Goal: Task Accomplishment & Management: Complete application form

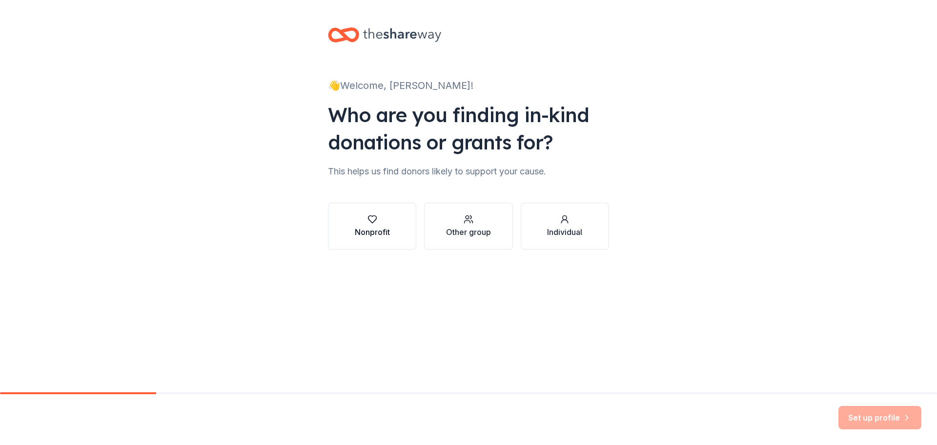
click at [358, 226] on div "Nonprofit" at bounding box center [372, 232] width 35 height 12
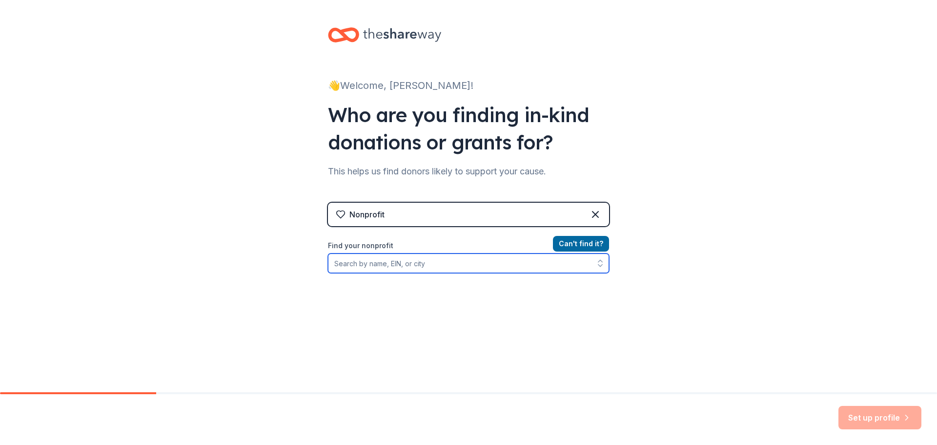
click at [464, 263] on input "Find your nonprofit" at bounding box center [468, 263] width 281 height 20
type input "453213257"
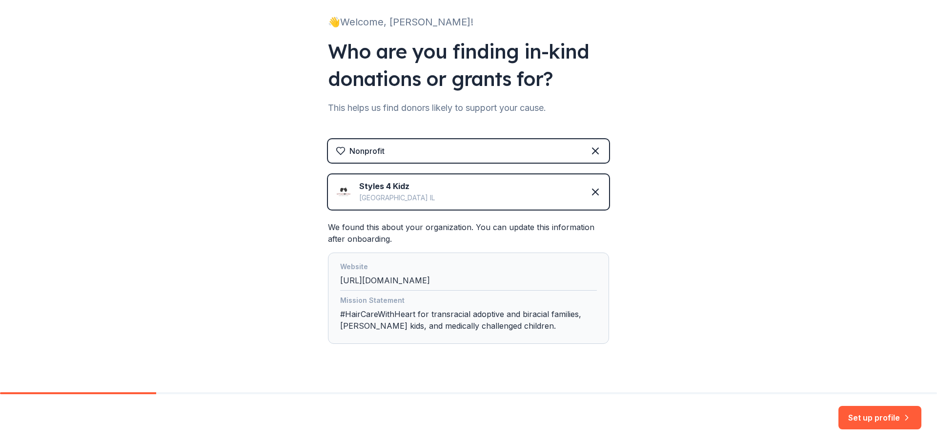
scroll to position [82, 0]
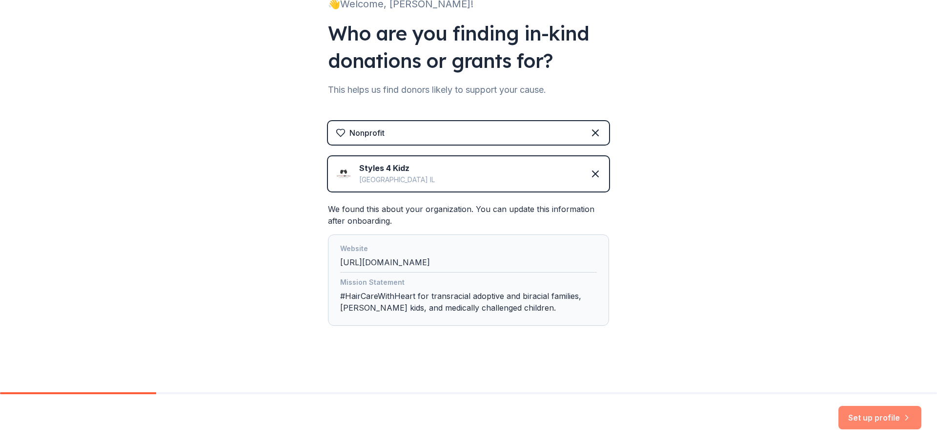
click at [872, 426] on button "Set up profile" at bounding box center [880, 417] width 83 height 23
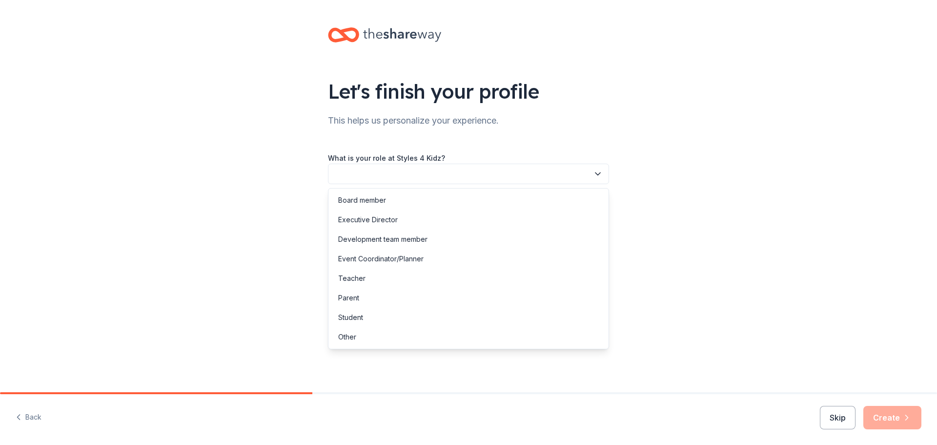
click at [566, 173] on button "button" at bounding box center [468, 174] width 281 height 21
click at [527, 216] on div "Executive Director" at bounding box center [468, 220] width 276 height 20
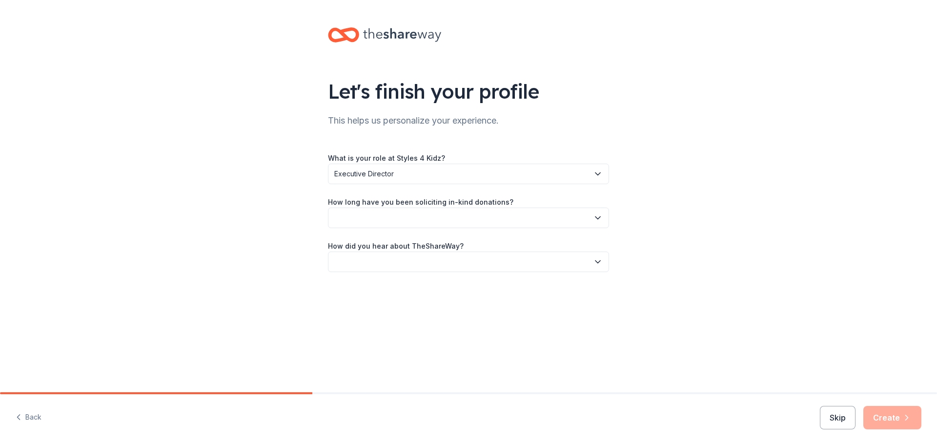
click at [531, 208] on button "button" at bounding box center [468, 217] width 281 height 21
click at [471, 300] on div "More than 5 years" at bounding box center [468, 303] width 276 height 20
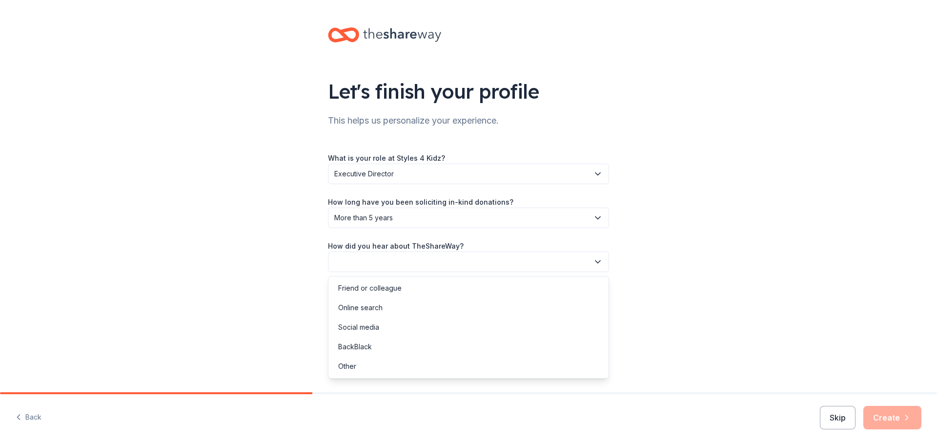
click at [476, 265] on button "button" at bounding box center [468, 261] width 281 height 21
click at [441, 360] on div "Other" at bounding box center [468, 366] width 276 height 20
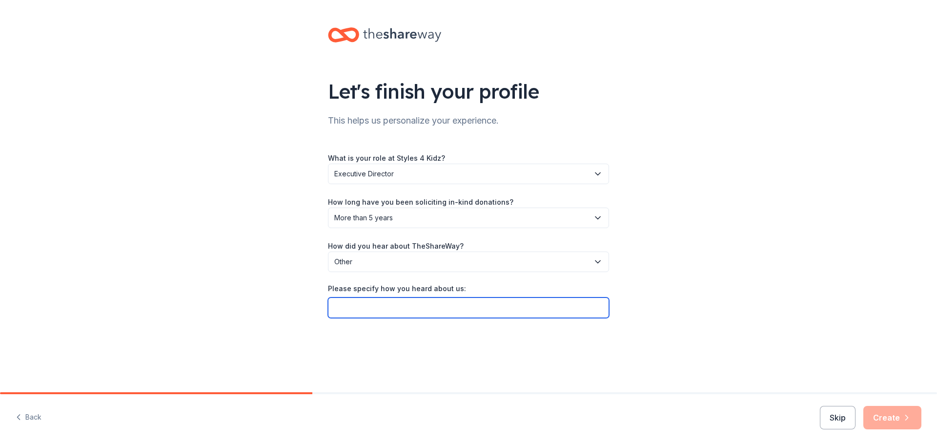
click at [440, 311] on input "Please specify how you heard about us:" at bounding box center [468, 307] width 281 height 21
drag, startPoint x: 408, startPoint y: 309, endPoint x: 379, endPoint y: 311, distance: 28.9
click at [379, 311] on input "Nonprofit Collective Danette O'Connell" at bounding box center [468, 307] width 281 height 21
type input "Nonprofit Cooperative Danette O'Connell"
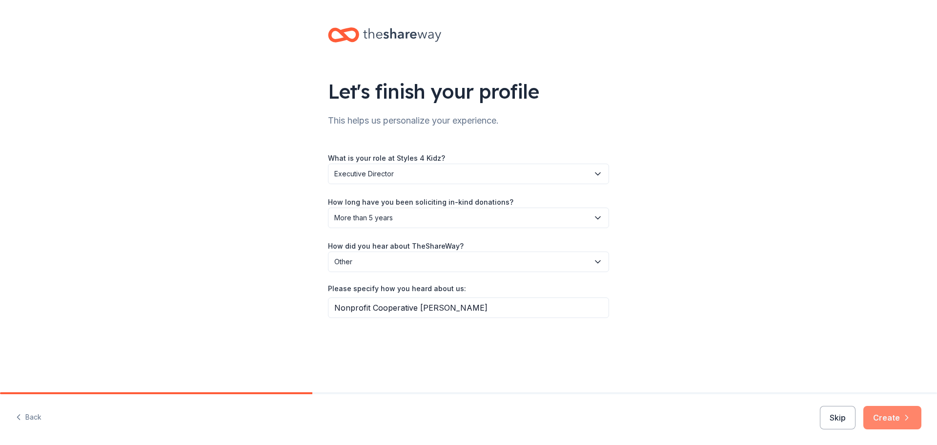
click at [897, 417] on button "Create" at bounding box center [893, 417] width 58 height 23
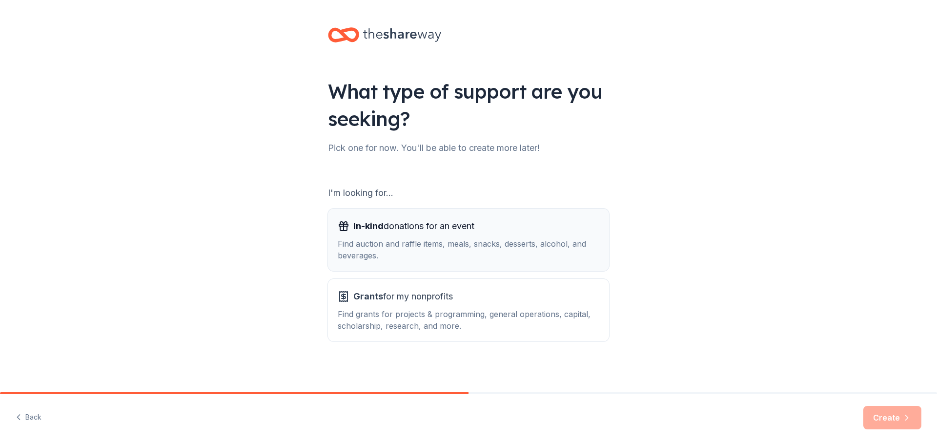
click at [482, 248] on div "Find auction and raffle items, meals, snacks, desserts, alcohol, and beverages." at bounding box center [469, 249] width 262 height 23
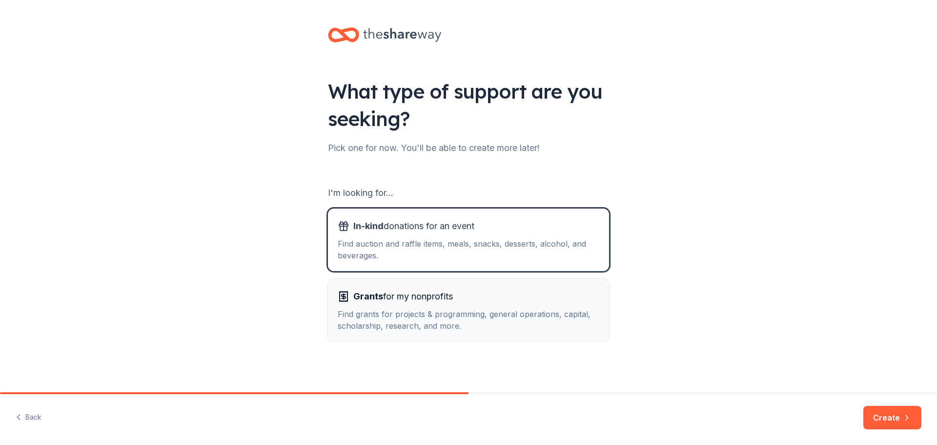
click at [464, 324] on div "Find grants for projects & programming, general operations, capital, scholarshi…" at bounding box center [469, 319] width 262 height 23
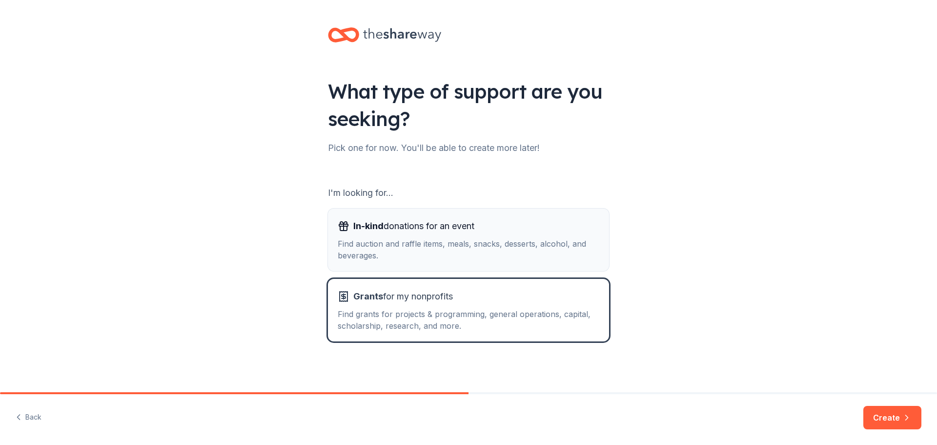
click at [476, 247] on div "Find auction and raffle items, meals, snacks, desserts, alcohol, and beverages." at bounding box center [469, 249] width 262 height 23
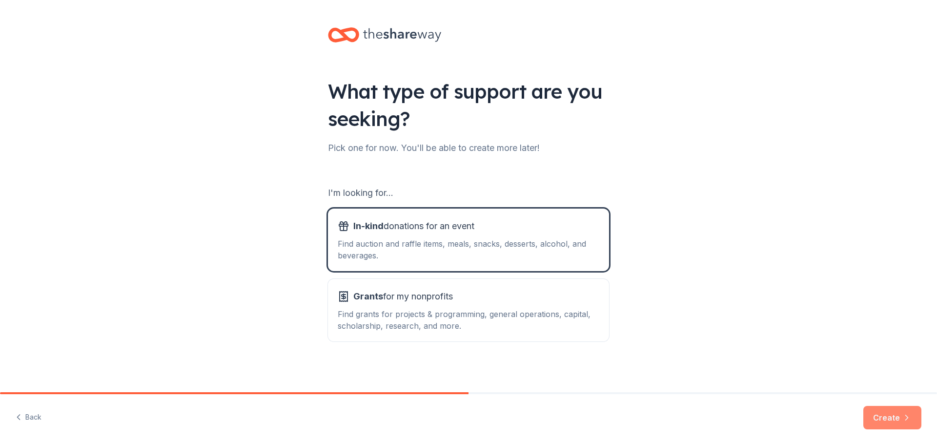
click at [889, 415] on button "Create" at bounding box center [893, 417] width 58 height 23
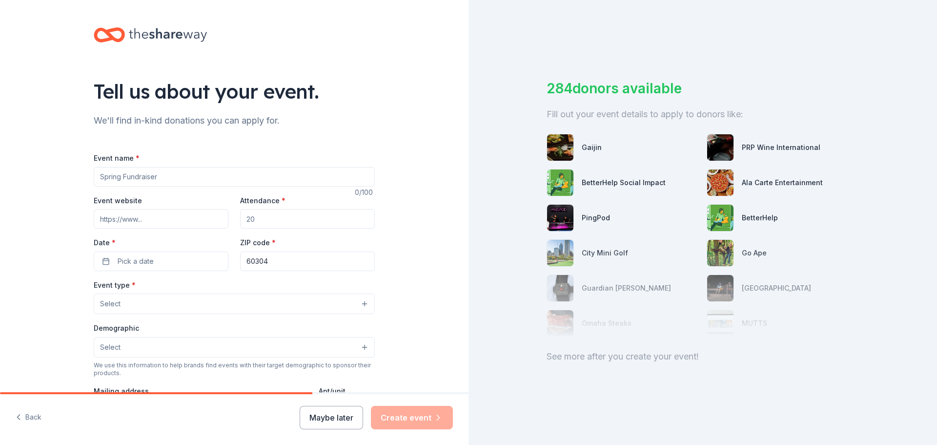
click at [229, 176] on input "Event name *" at bounding box center [234, 177] width 281 height 20
type input "Shine Nationwide Fall Gala"
click at [300, 220] on input "Attendance *" at bounding box center [307, 219] width 135 height 20
type input "200"
click at [192, 255] on button "Pick a date" at bounding box center [161, 261] width 135 height 20
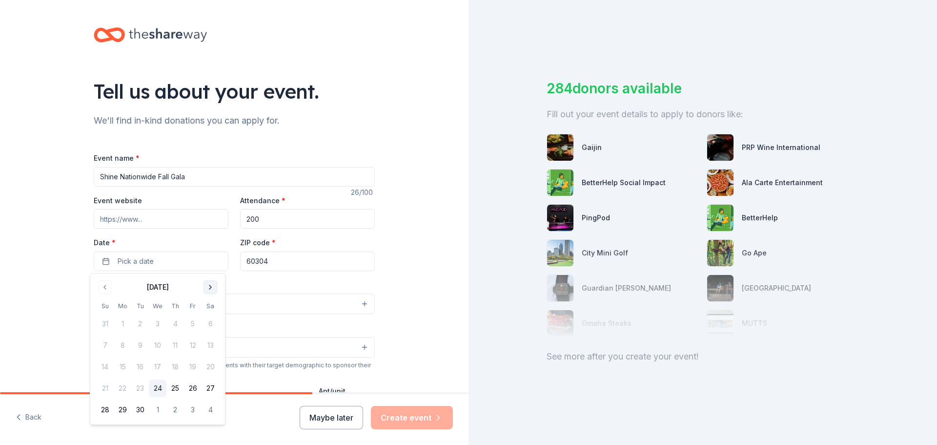
click at [212, 285] on button "Go to next month" at bounding box center [211, 287] width 14 height 14
click at [211, 279] on div "October 2025" at bounding box center [157, 286] width 123 height 14
click at [211, 284] on button "Go to next month" at bounding box center [211, 287] width 14 height 14
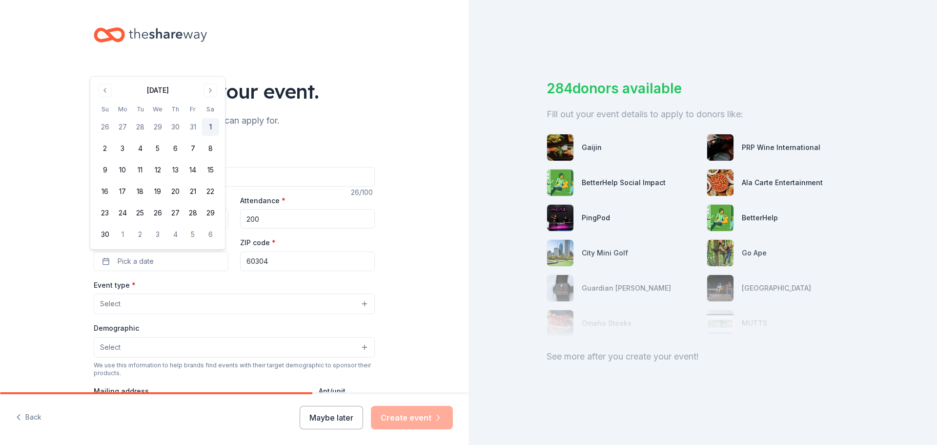
click at [214, 127] on button "1" at bounding box center [211, 127] width 18 height 18
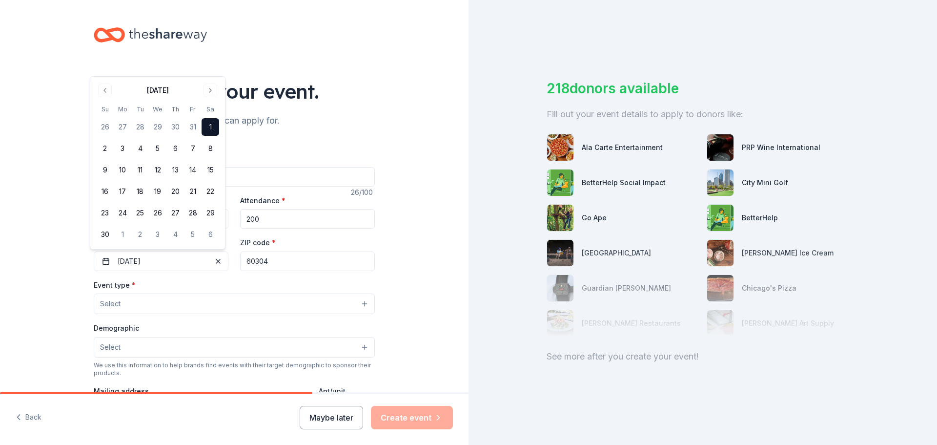
click at [226, 303] on button "Select" at bounding box center [234, 303] width 281 height 21
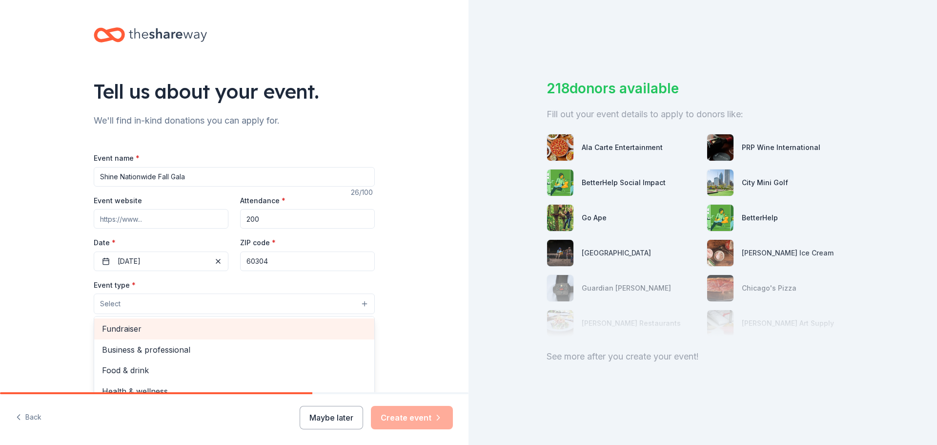
click at [223, 321] on div "Fundraiser" at bounding box center [234, 328] width 280 height 21
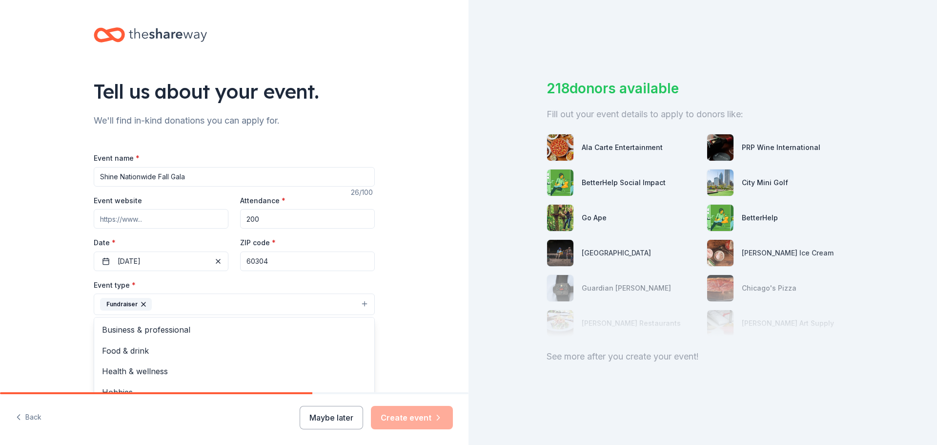
click at [399, 283] on div "Tell us about your event. We'll find in-kind donations you can apply for. Event…" at bounding box center [234, 325] width 469 height 651
click at [281, 352] on button "Select" at bounding box center [234, 348] width 281 height 21
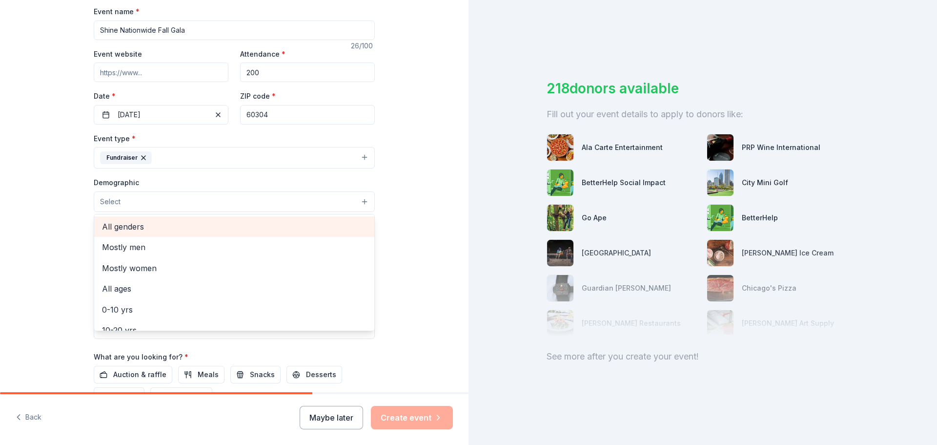
click at [192, 232] on span "All genders" at bounding box center [234, 226] width 265 height 13
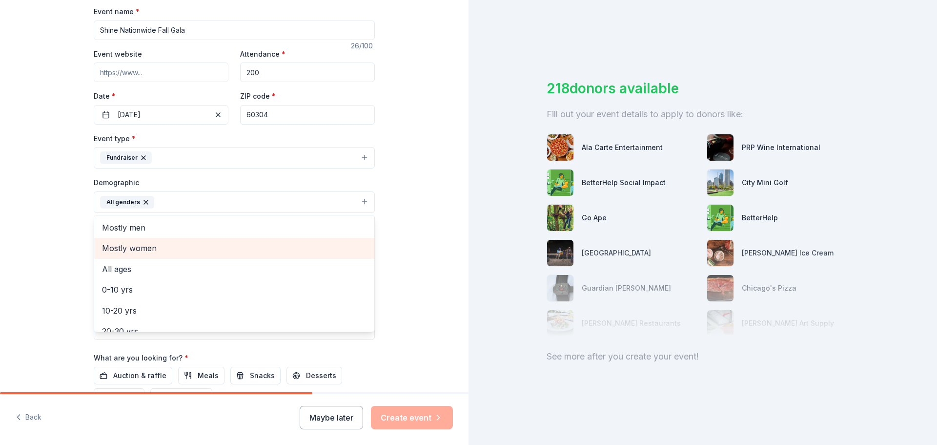
click at [140, 248] on span "Mostly women" at bounding box center [234, 248] width 265 height 13
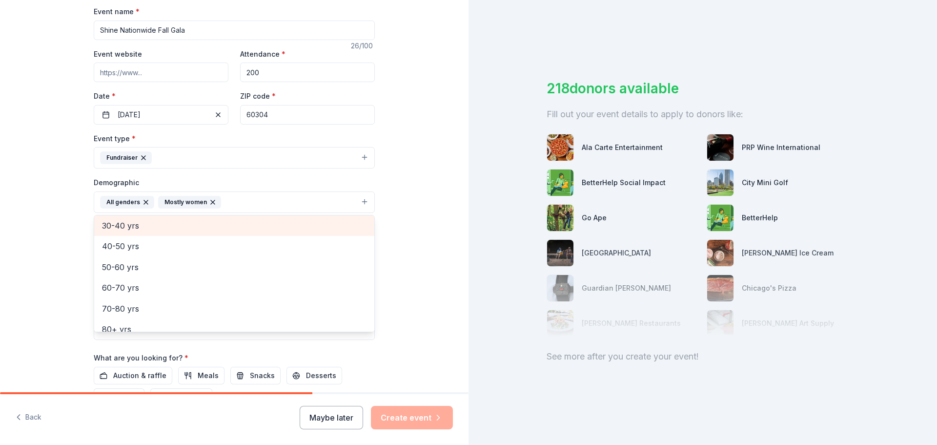
click at [143, 217] on div "30-40 yrs" at bounding box center [234, 225] width 280 height 21
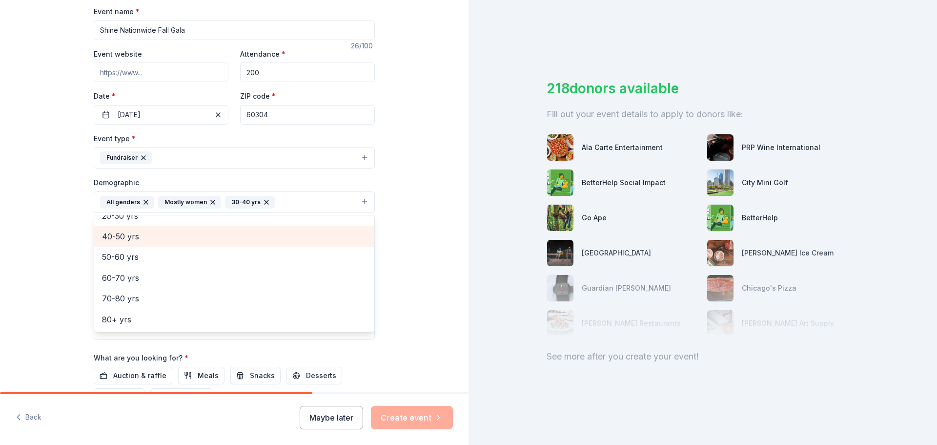
click at [136, 237] on span "40-50 yrs" at bounding box center [234, 236] width 265 height 13
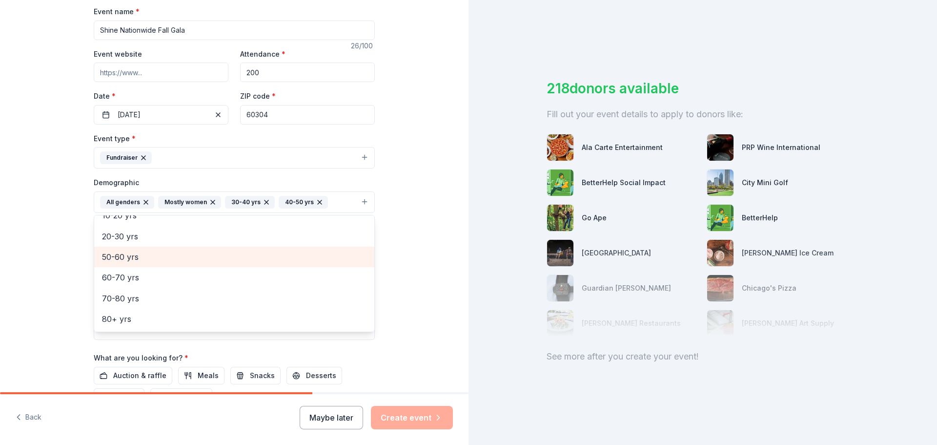
click at [141, 259] on span "50-60 yrs" at bounding box center [234, 256] width 265 height 13
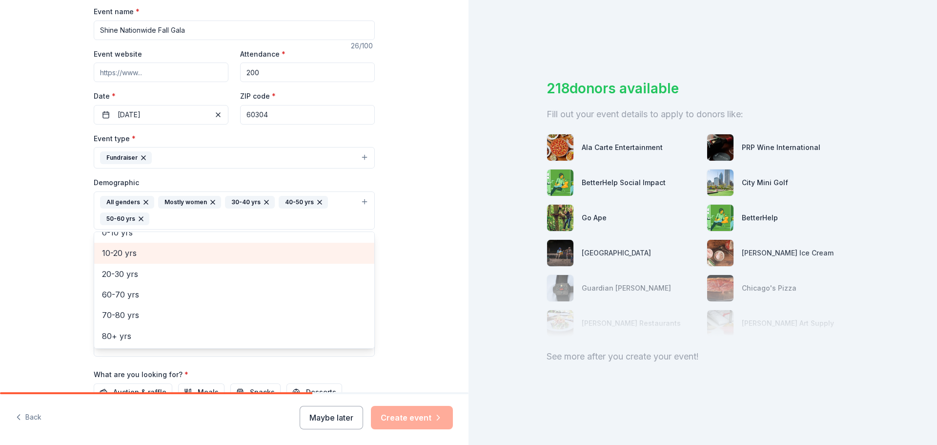
scroll to position [53, 0]
click at [387, 303] on div "Tell us about your event. We'll find in-kind donations you can apply for. Event…" at bounding box center [234, 188] width 312 height 668
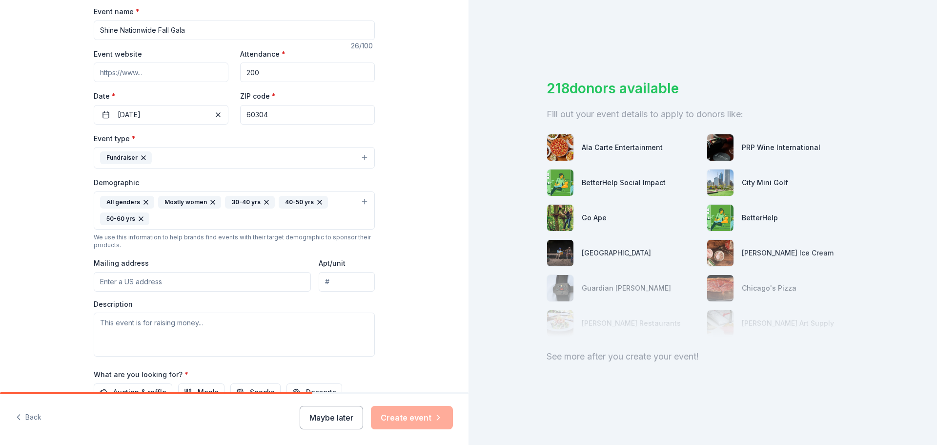
click at [265, 285] on input "Mailing address" at bounding box center [202, 282] width 217 height 20
type input "235 Harrison Street, Oak Park, IL, 60304"
click at [236, 333] on textarea at bounding box center [234, 334] width 281 height 44
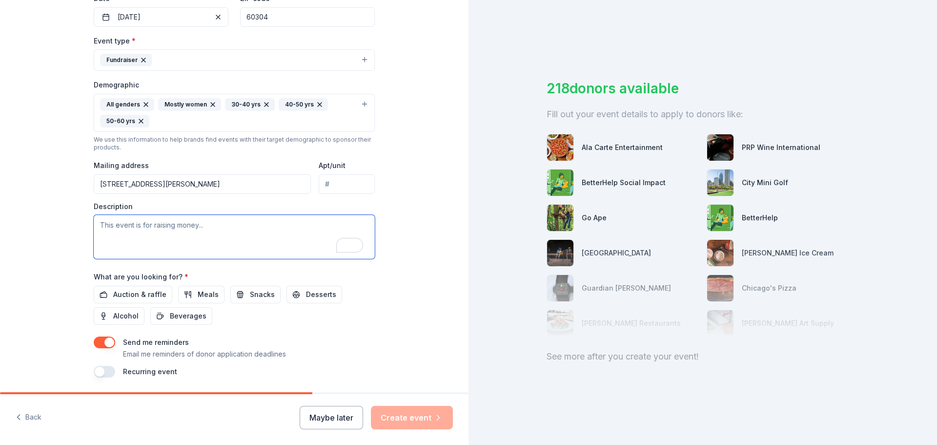
scroll to position [244, 0]
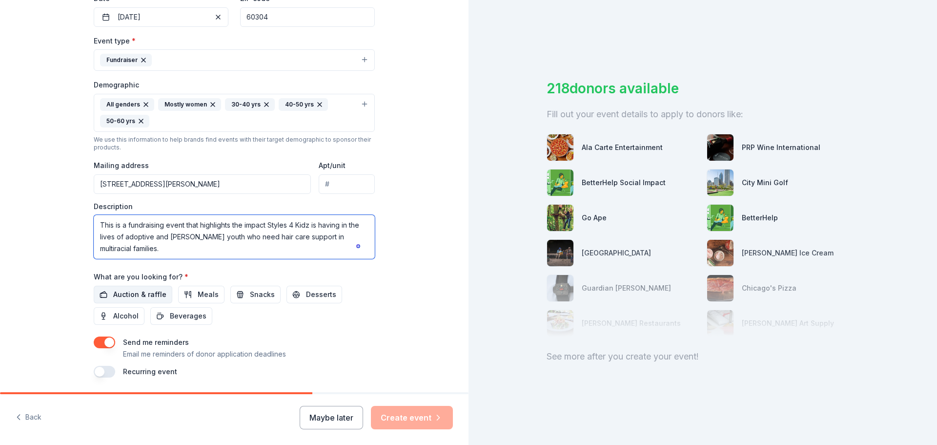
type textarea "This is a fundraising event that highlights the impact Styles 4 Kidz is having …"
click at [153, 291] on span "Auction & raffle" at bounding box center [139, 294] width 53 height 12
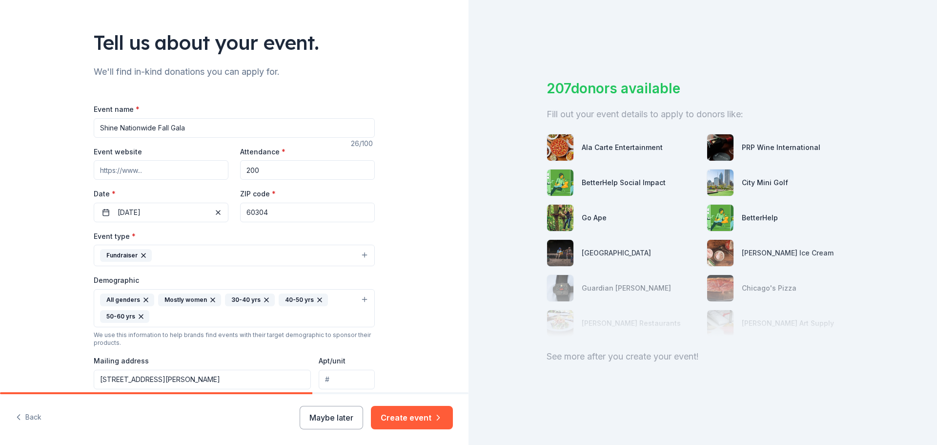
scroll to position [0, 0]
click at [155, 174] on input "Event website" at bounding box center [161, 170] width 135 height 20
paste input "https://secure.givelively.org/event/styles-for-kidz-nfp/styles-4-kidz-shine-nat…"
type input "https://secure.givelively.org/event/styles-for-kidz-nfp/styles-4-kidz-shine-nat…"
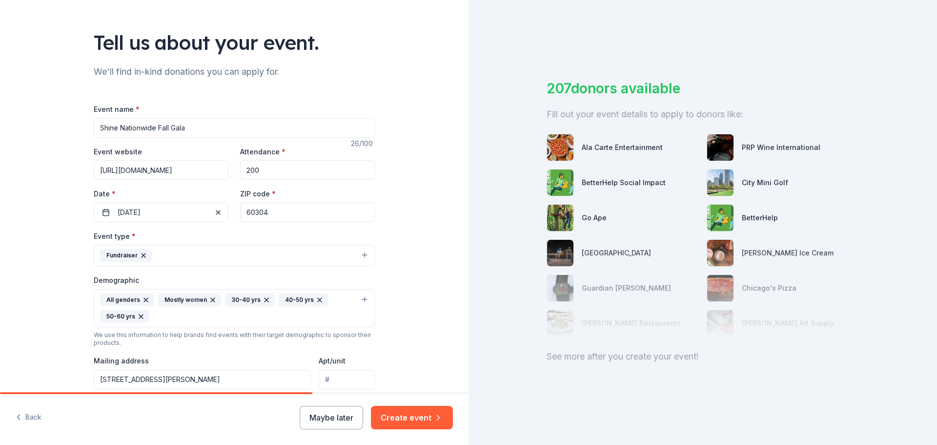
scroll to position [0, 0]
click at [96, 128] on input "Shine Nationwide Fall Gala" at bounding box center [234, 128] width 281 height 20
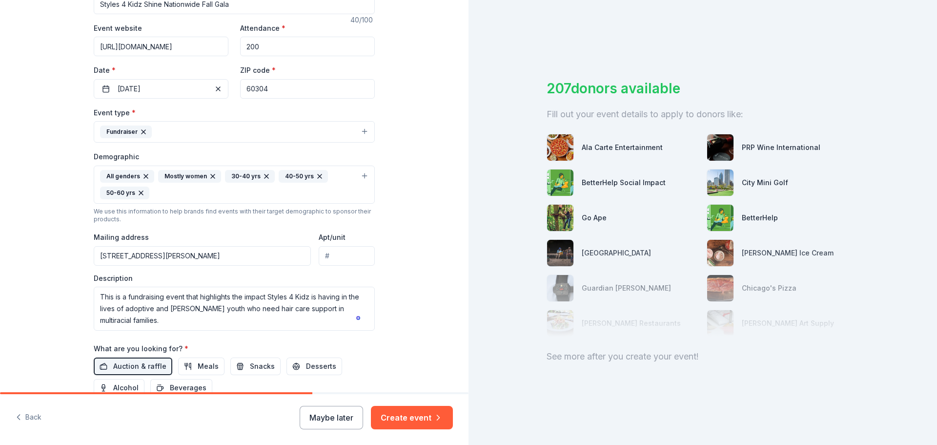
scroll to position [195, 0]
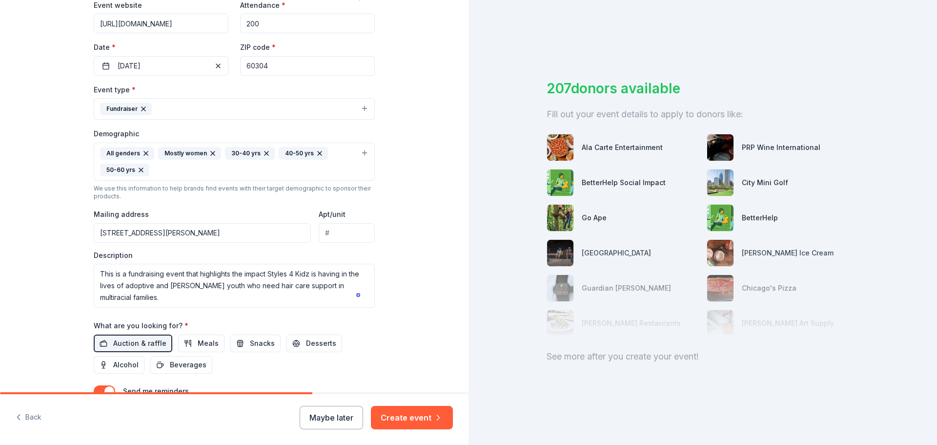
type input "Styles 4 Kidz Shine Nationwide Fall Gala"
click at [207, 303] on textarea "This is a fundraising event that highlights the impact Styles 4 Kidz is having …" at bounding box center [234, 286] width 281 height 44
type textarea "This is a fundraising event that highlights the impact Styles 4 Kidz is having …"
click at [389, 413] on button "Create event" at bounding box center [412, 417] width 82 height 23
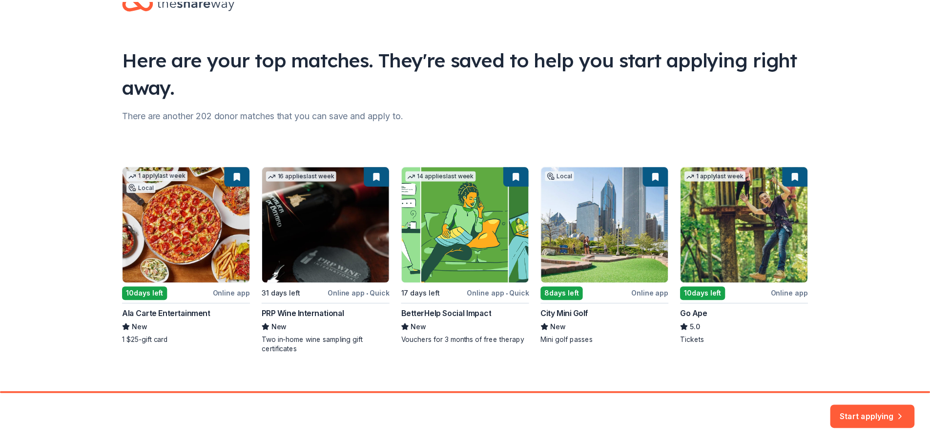
scroll to position [42, 0]
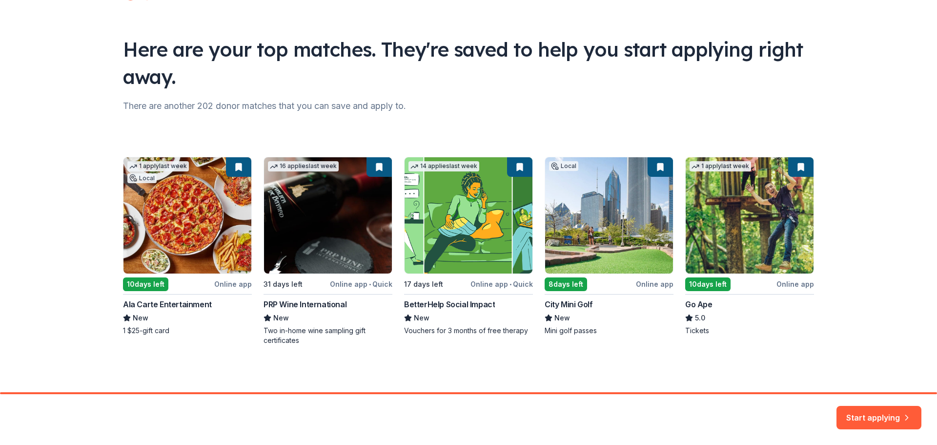
click at [735, 242] on div "1 apply last week Local 10 days left Online app Ala Carte Entertainment New 1 $…" at bounding box center [468, 251] width 691 height 188
click at [800, 205] on div "1 apply last week Local 10 days left Online app Ala Carte Entertainment New 1 $…" at bounding box center [468, 251] width 691 height 188
click at [727, 171] on div "1 apply last week Local 10 days left Online app Ala Carte Entertainment New 1 $…" at bounding box center [468, 251] width 691 height 188
click at [854, 411] on button "Start applying" at bounding box center [879, 414] width 85 height 23
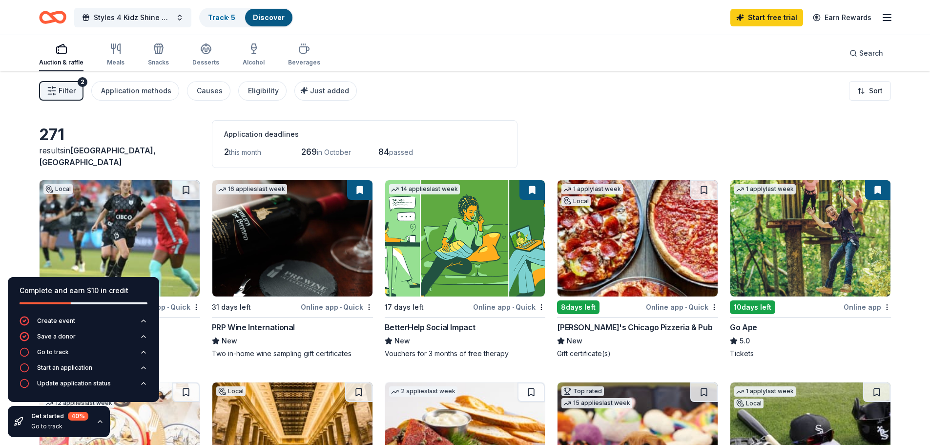
click at [120, 253] on img at bounding box center [120, 238] width 160 height 116
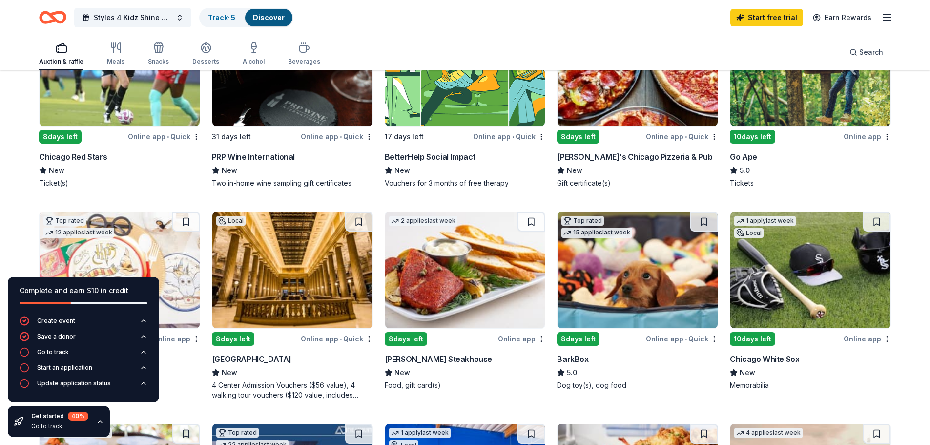
scroll to position [195, 0]
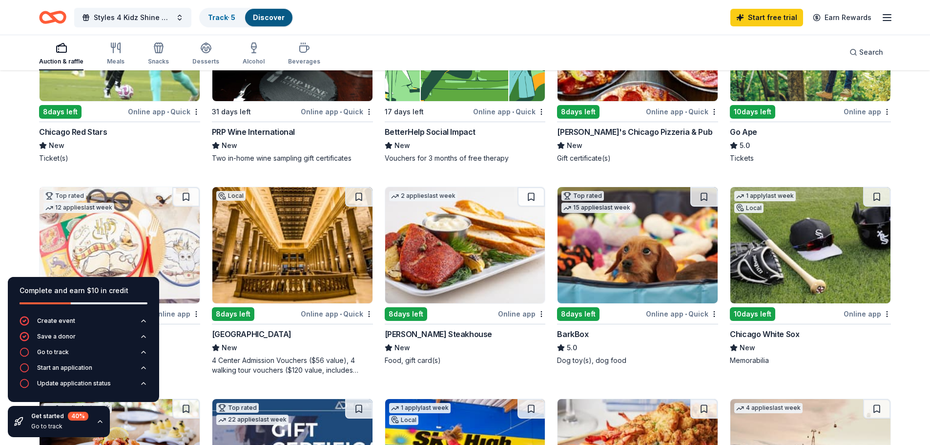
click at [502, 274] on img at bounding box center [465, 245] width 160 height 116
click at [275, 257] on img at bounding box center [292, 245] width 160 height 116
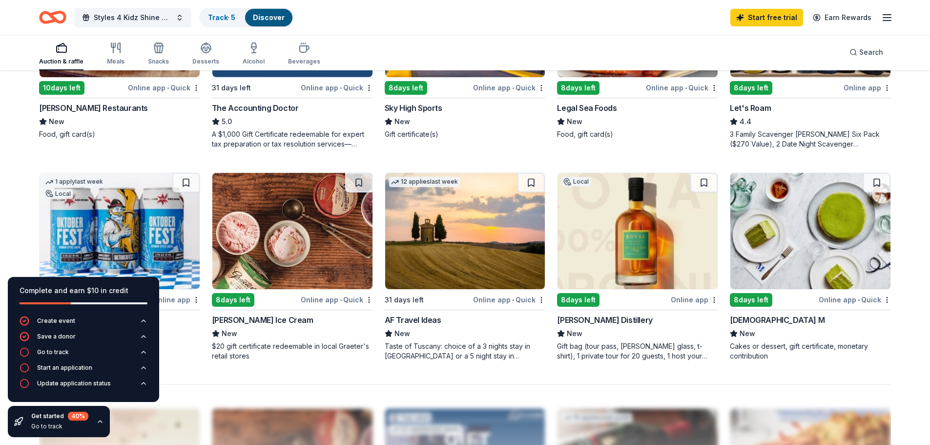
scroll to position [635, 0]
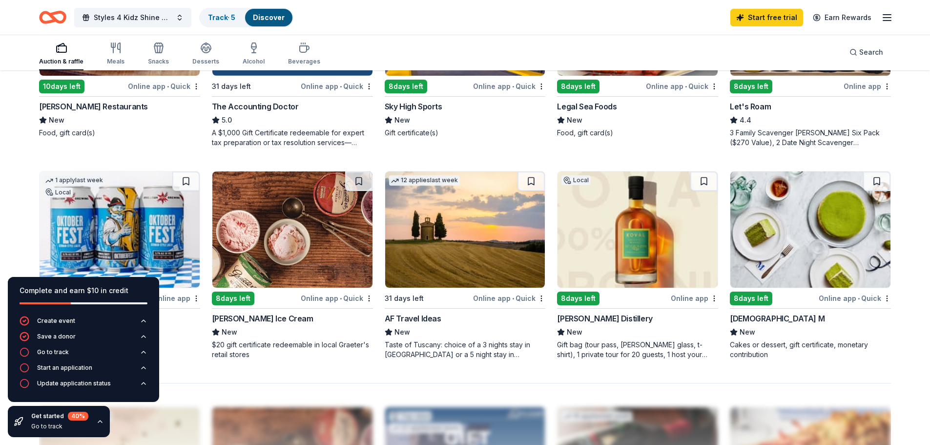
click at [655, 252] on img at bounding box center [637, 229] width 160 height 116
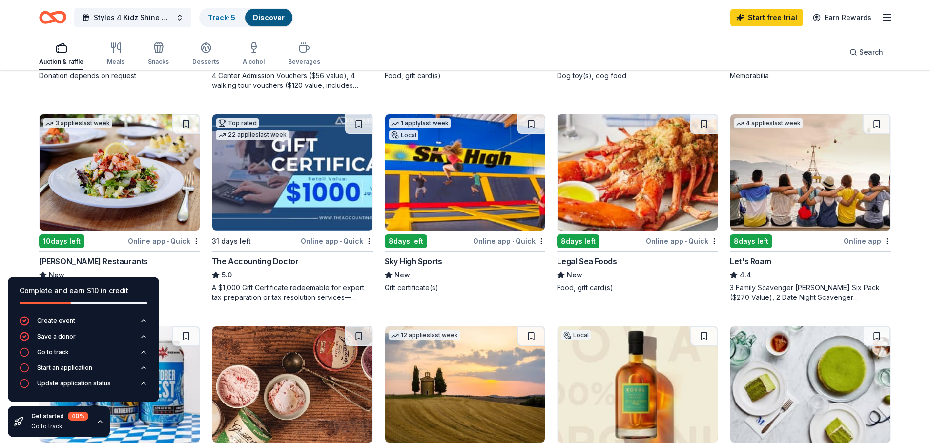
scroll to position [476, 0]
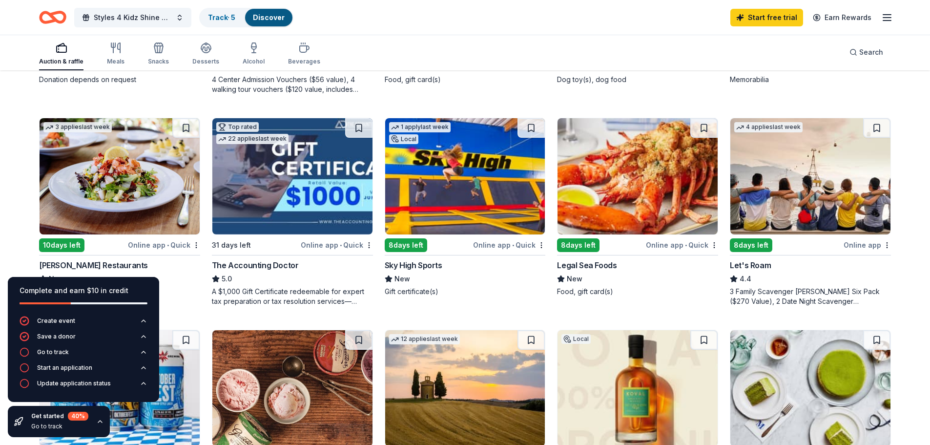
click at [799, 169] on img at bounding box center [810, 176] width 160 height 116
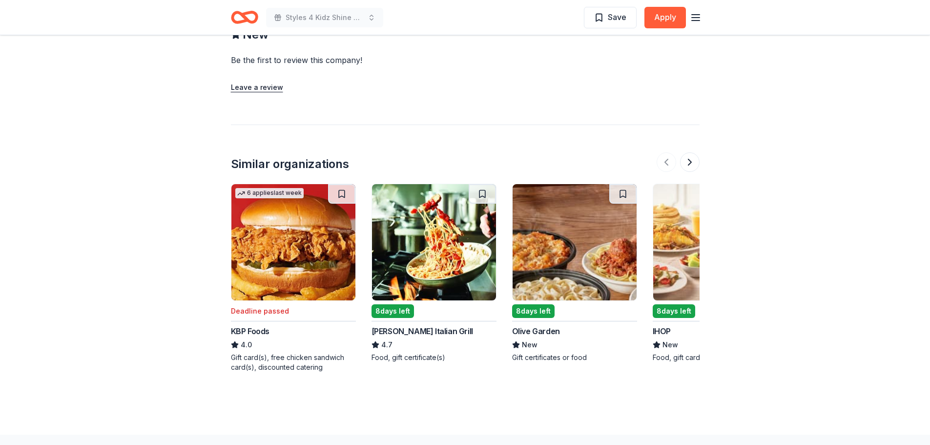
scroll to position [976, 0]
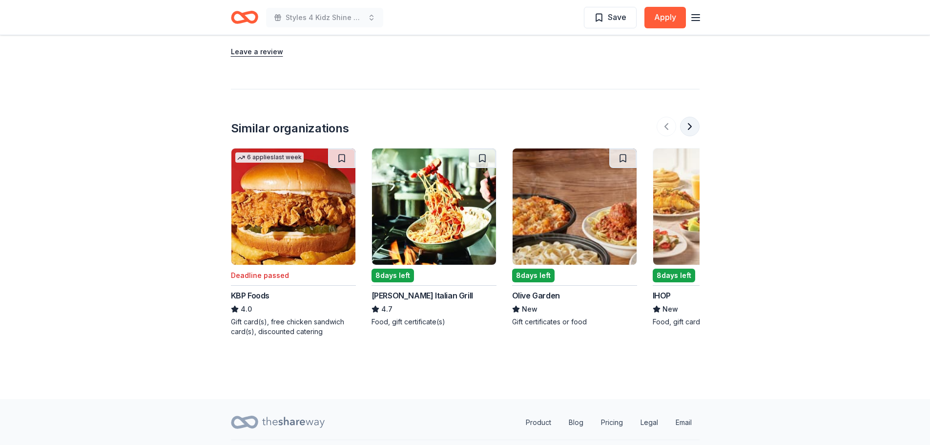
click at [687, 126] on button at bounding box center [690, 127] width 20 height 20
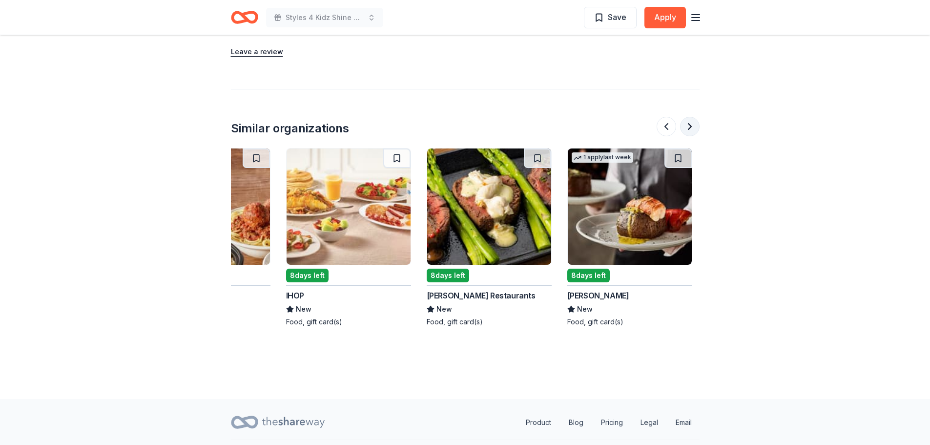
scroll to position [0, 422]
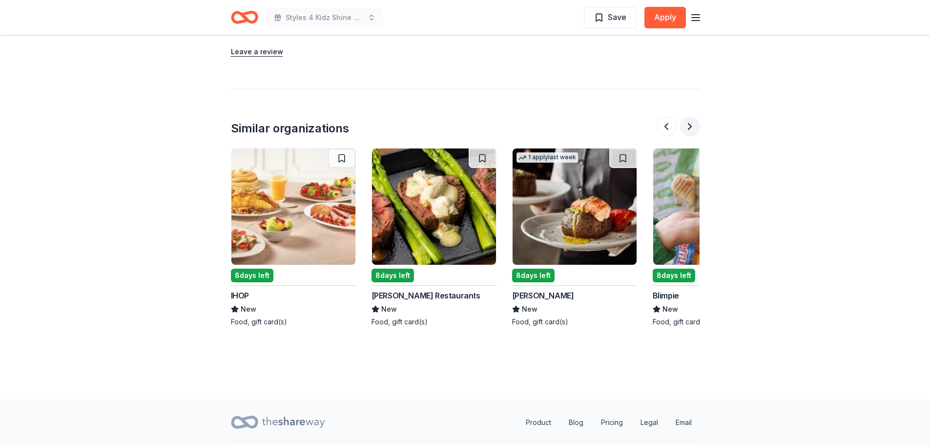
click at [688, 126] on button at bounding box center [690, 127] width 20 height 20
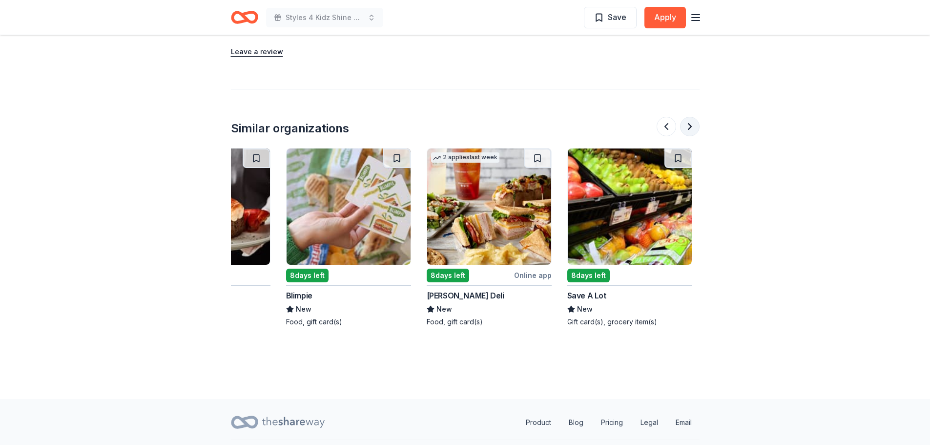
scroll to position [0, 844]
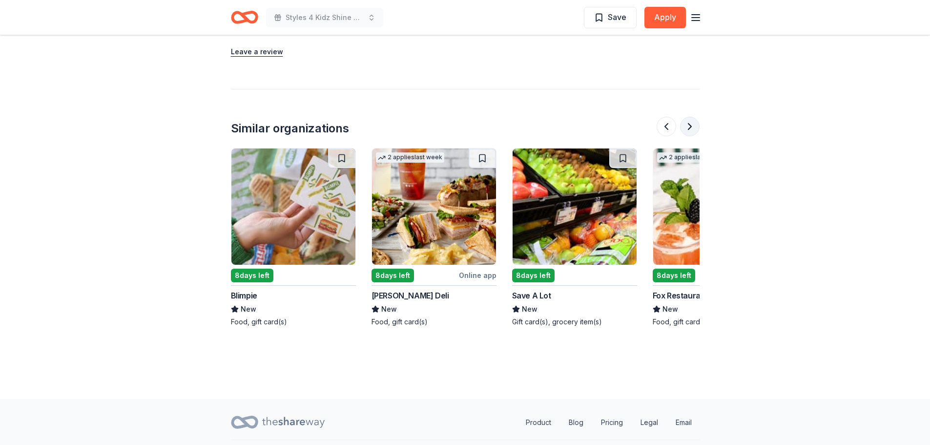
click at [686, 126] on button at bounding box center [690, 127] width 20 height 20
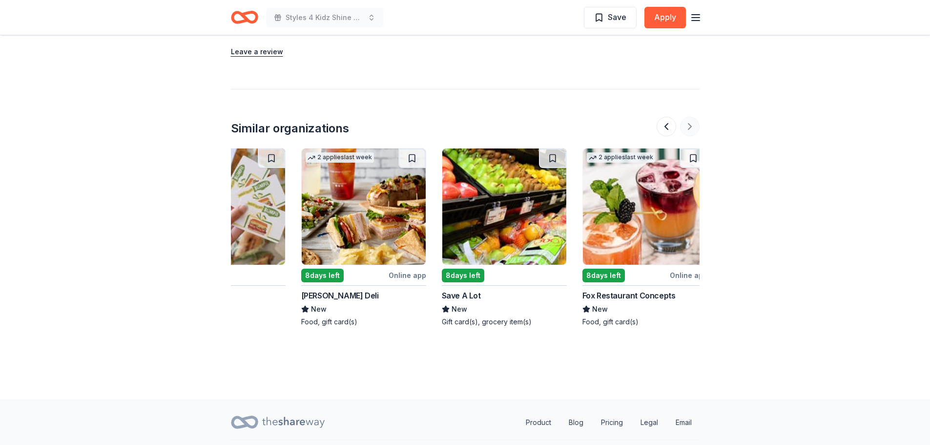
scroll to position [0, 922]
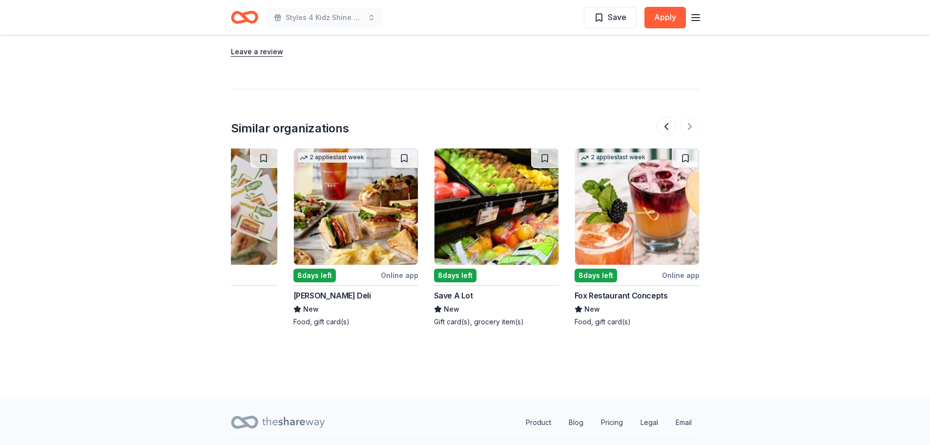
click at [685, 127] on div at bounding box center [678, 127] width 43 height 20
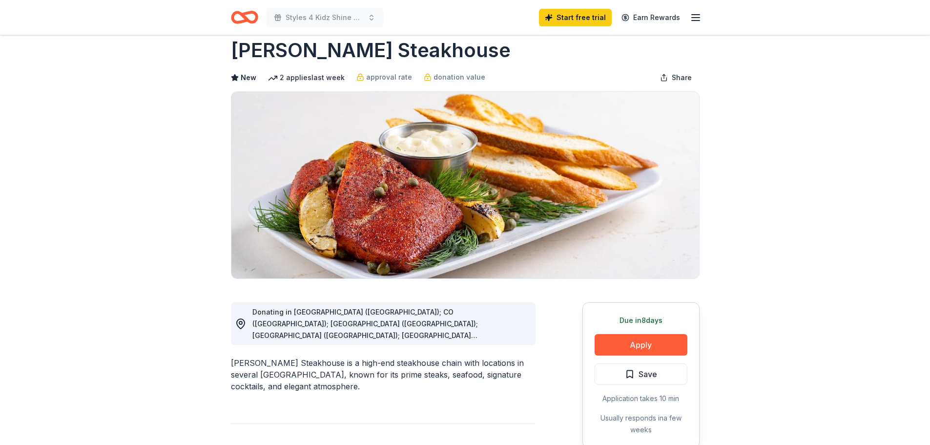
scroll to position [0, 0]
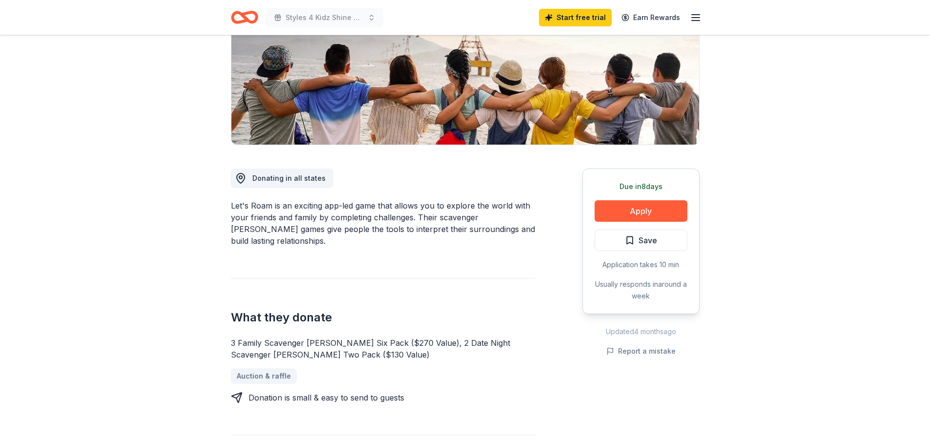
scroll to position [98, 0]
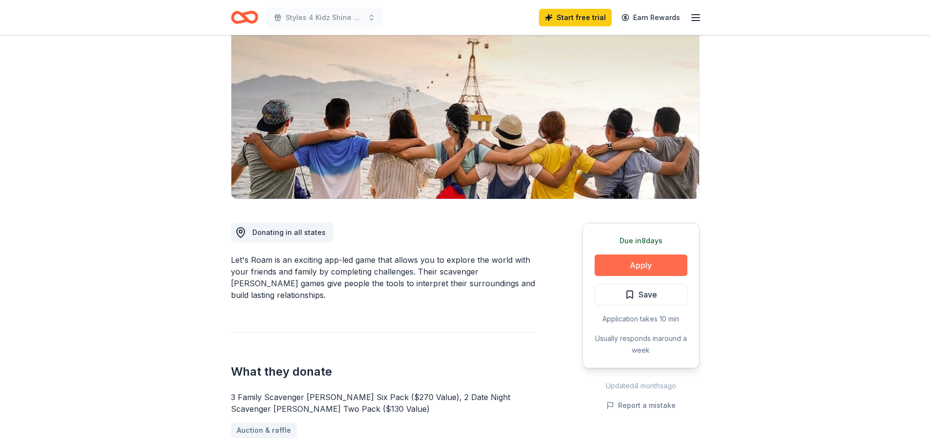
click at [629, 259] on button "Apply" at bounding box center [641, 264] width 93 height 21
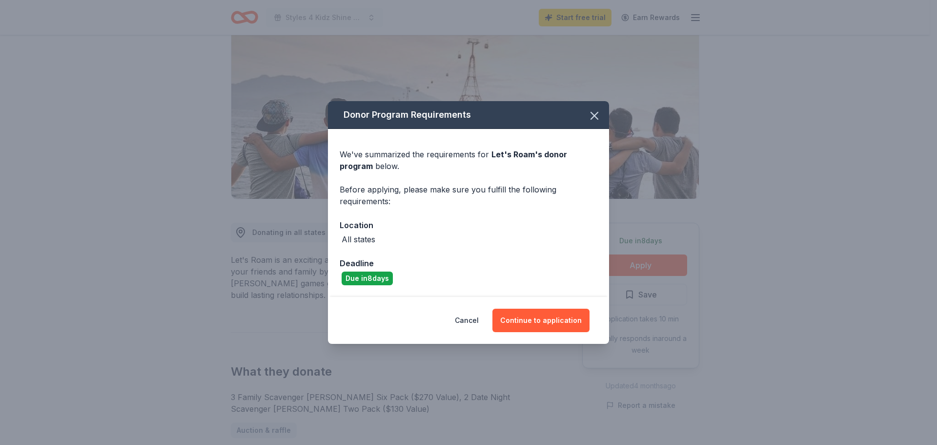
click at [759, 178] on div "Donor Program Requirements We've summarized the requirements for Let's Roam 's …" at bounding box center [468, 222] width 937 height 445
